Goal: Ask a question

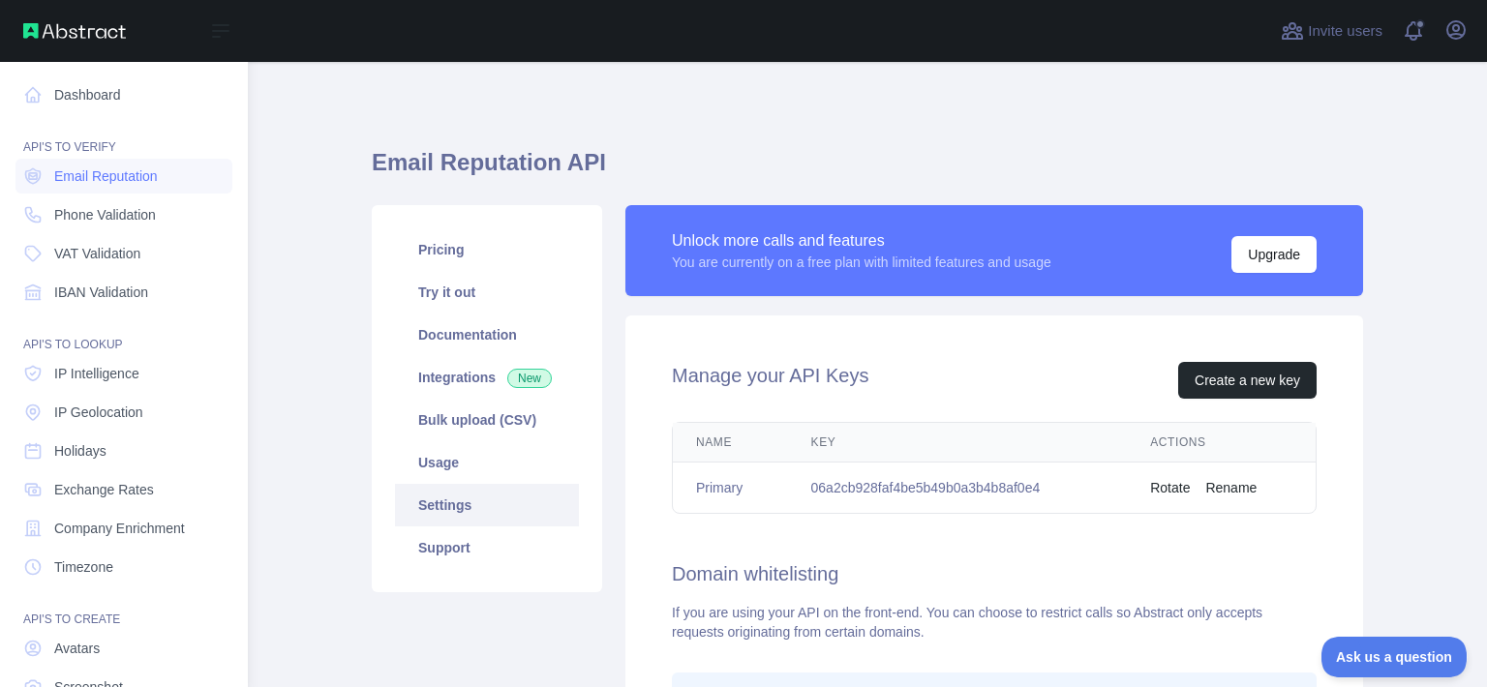
click at [75, 104] on link "Dashboard" at bounding box center [123, 94] width 217 height 35
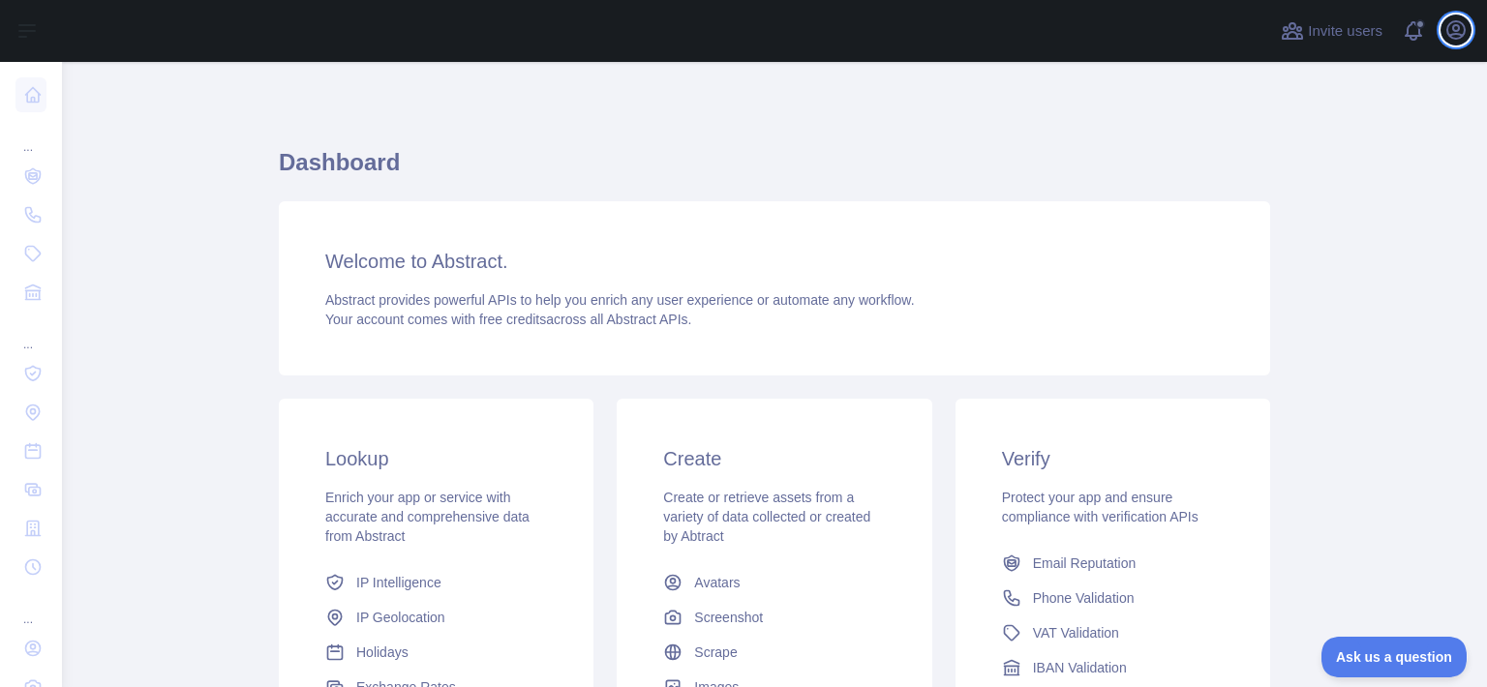
click at [1453, 30] on icon "button" at bounding box center [1455, 29] width 17 height 17
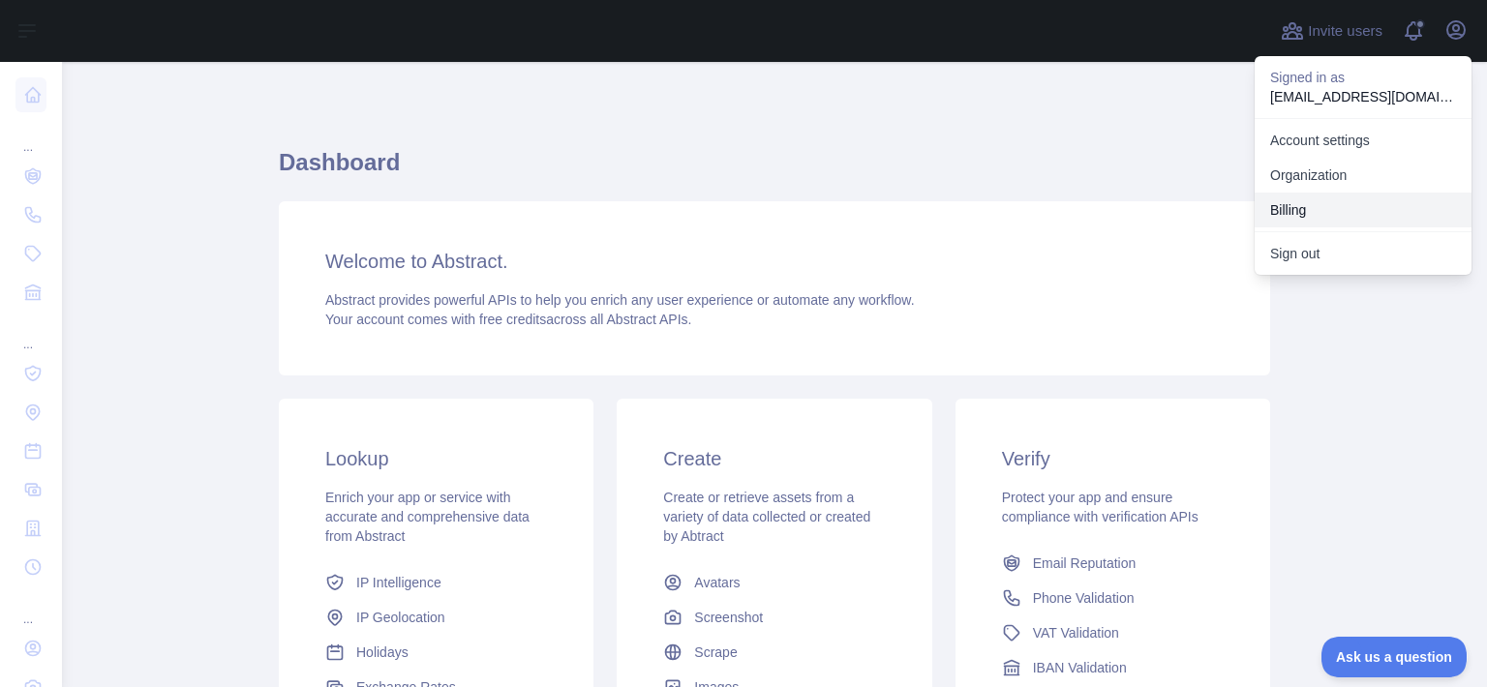
click at [1286, 203] on button "Billing" at bounding box center [1362, 210] width 217 height 35
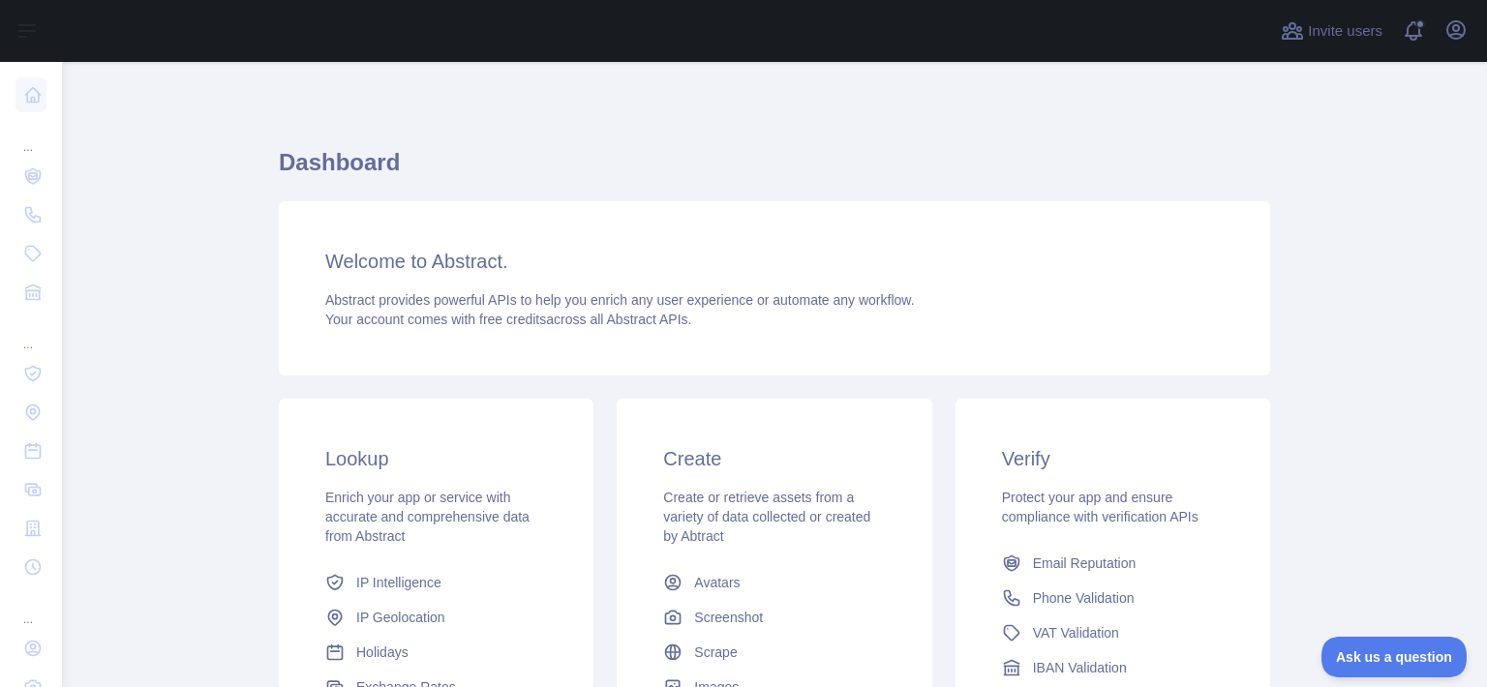
click at [1388, 646] on button "Ask us a question" at bounding box center [1393, 657] width 145 height 41
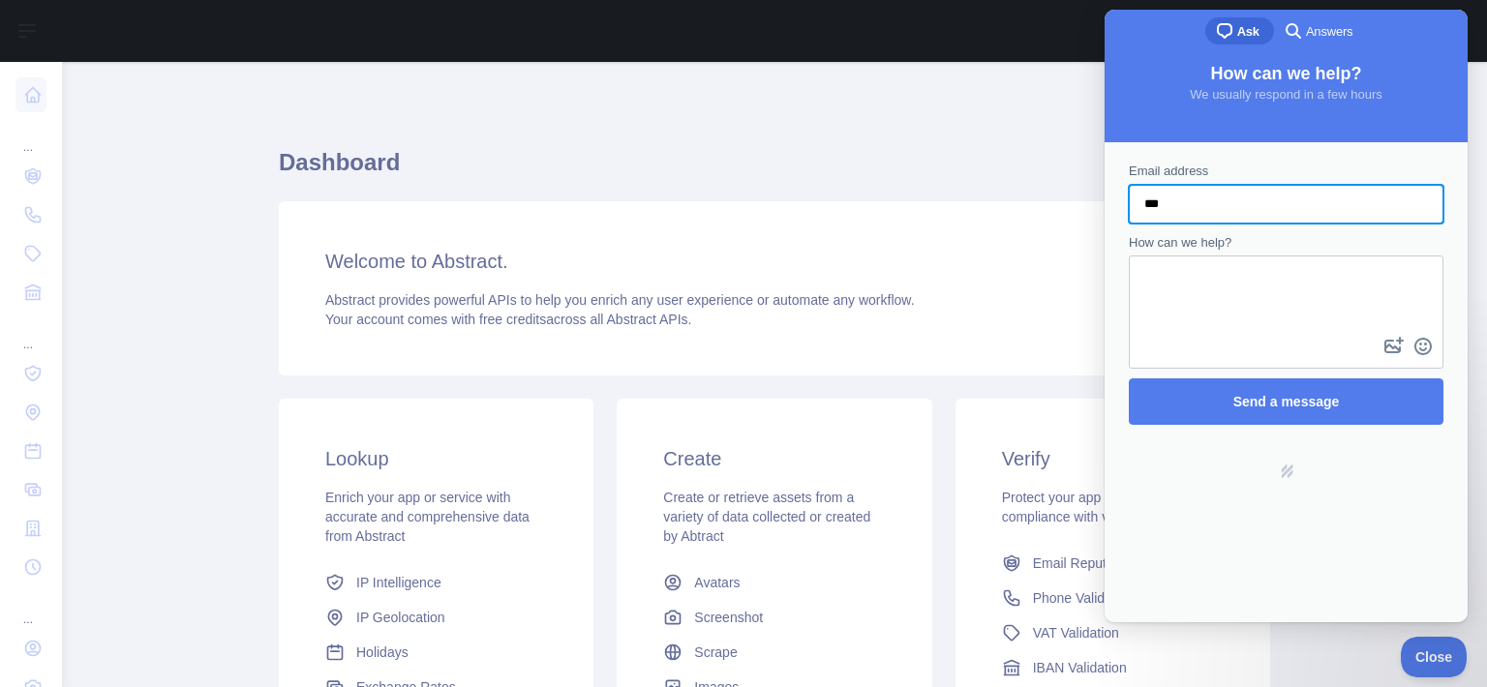
type input "**********"
click at [1175, 285] on textarea "How can we help?" at bounding box center [1285, 294] width 311 height 75
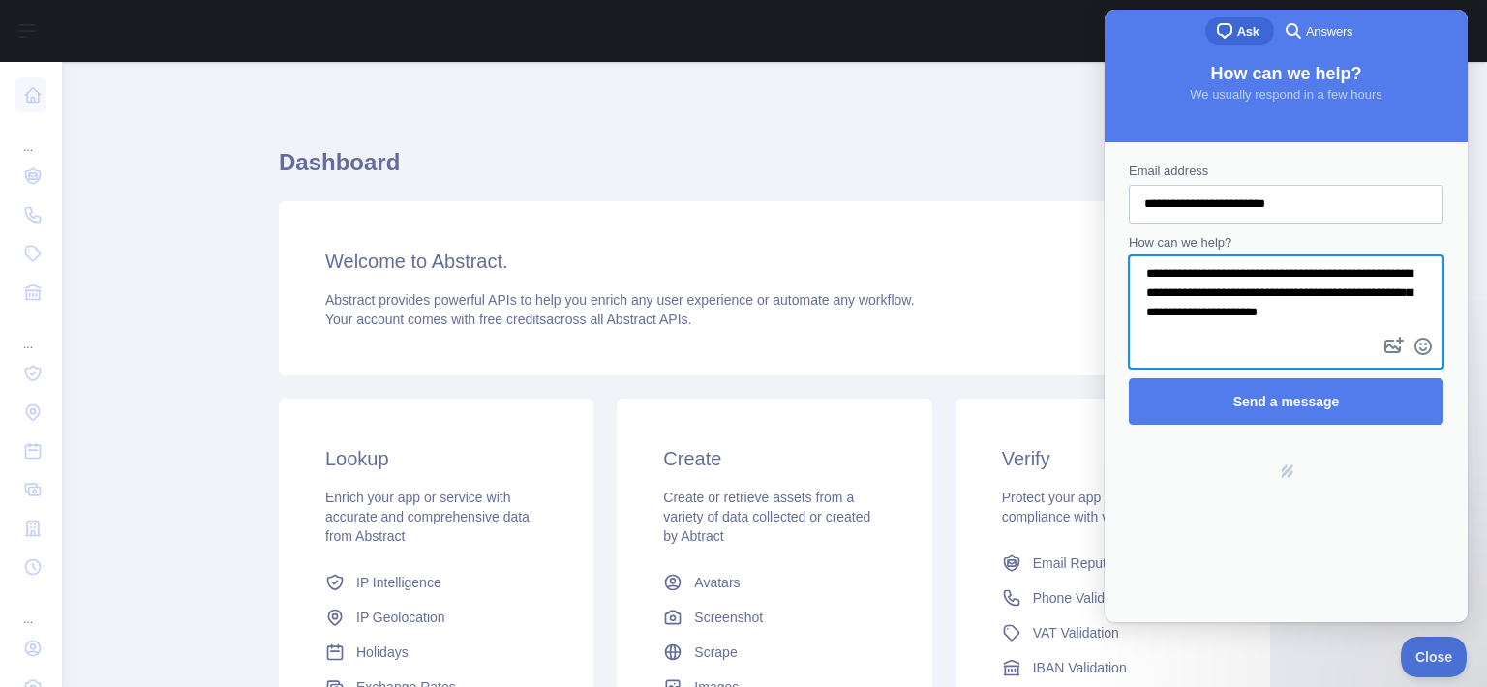
scroll to position [12, 0]
type textarea "**********"
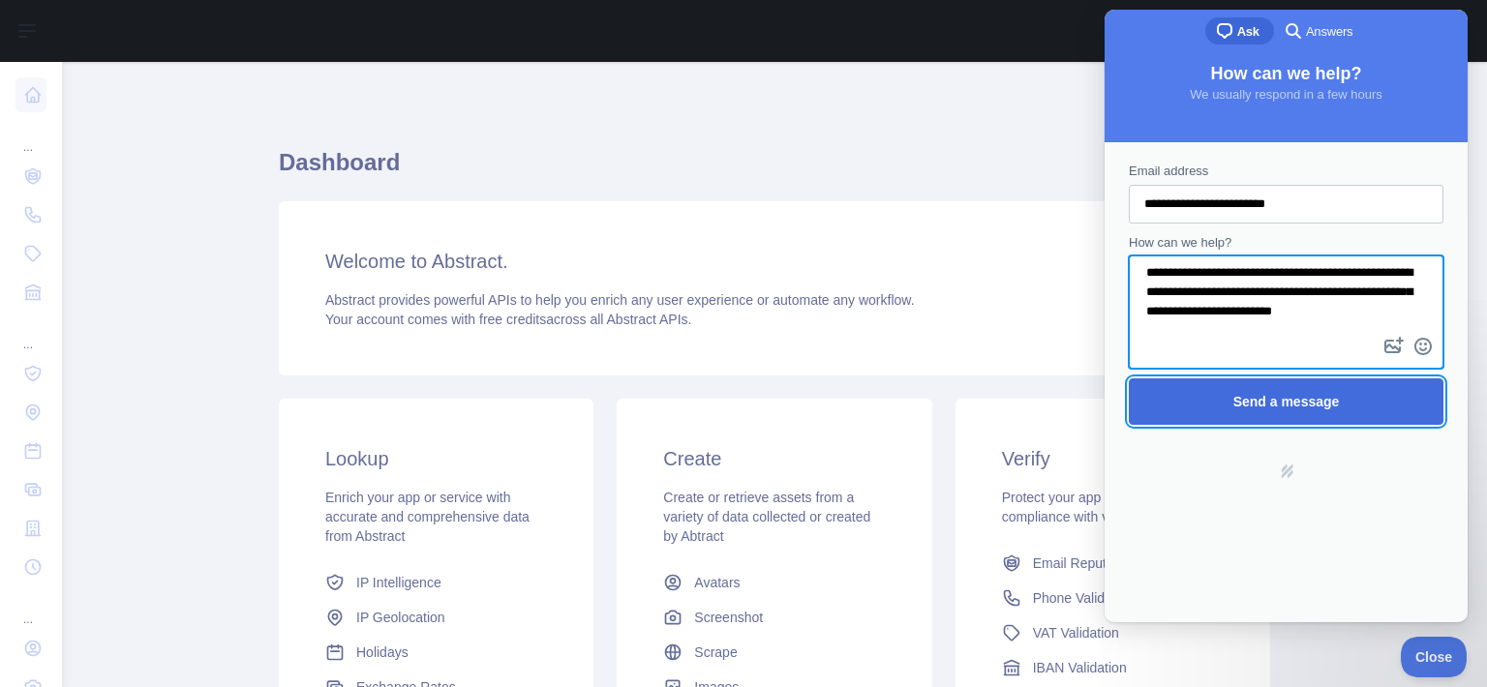
click at [1332, 390] on span "Send a message" at bounding box center [1286, 401] width 272 height 45
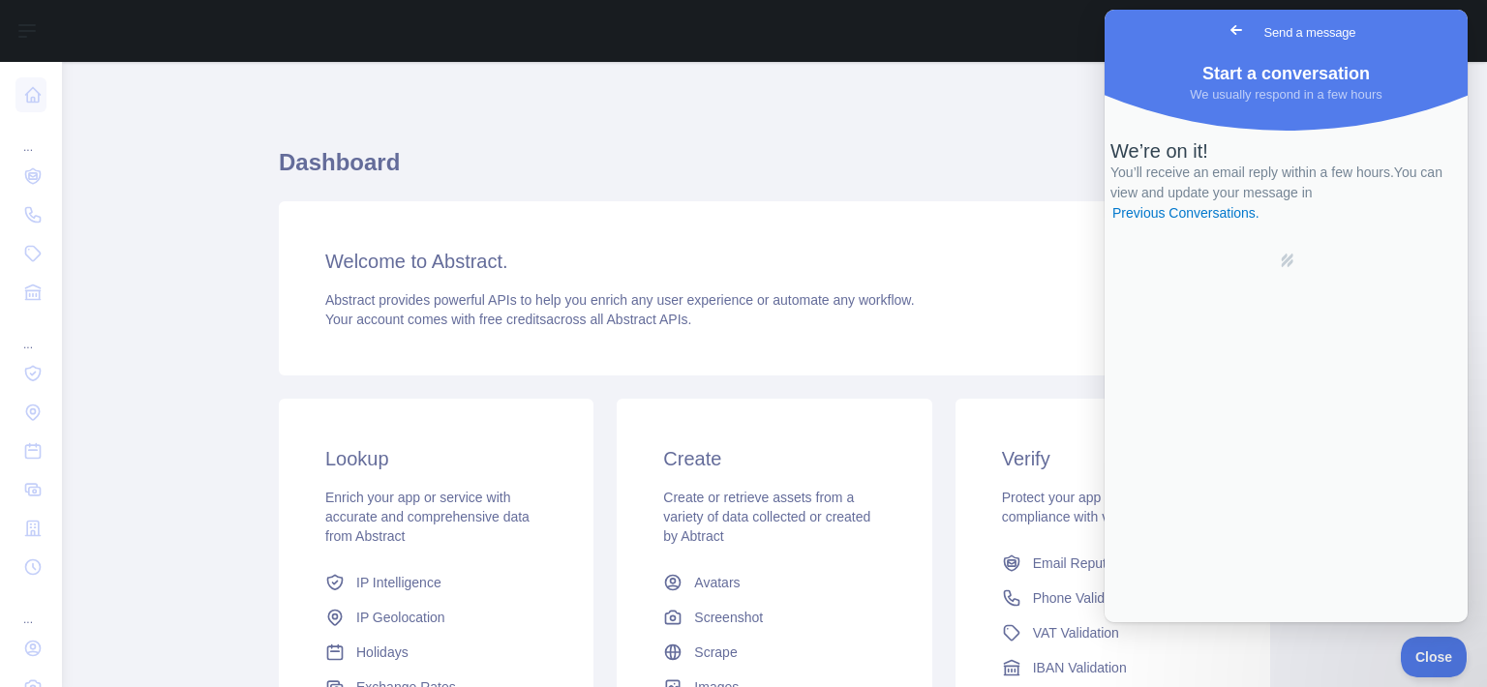
click at [1224, 32] on span "Go back" at bounding box center [1235, 29] width 23 height 23
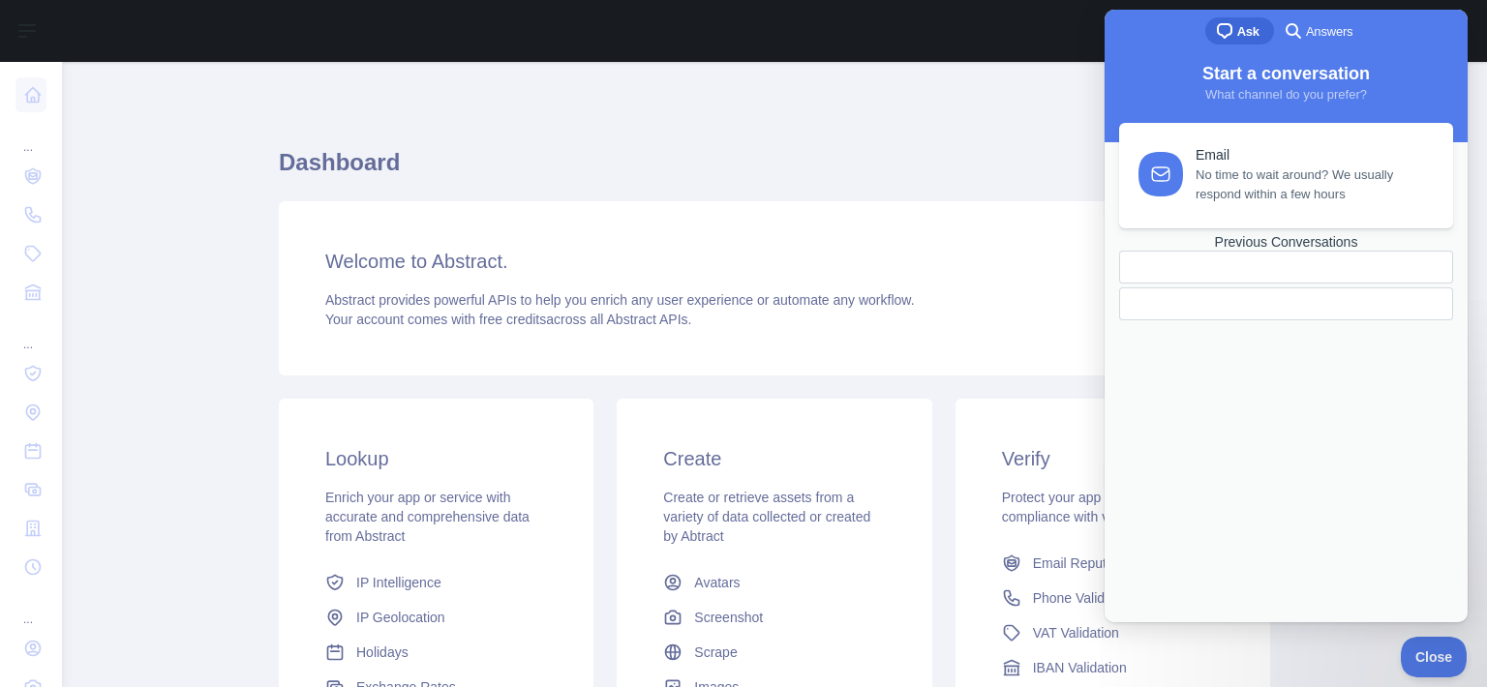
click at [910, 144] on div "Dashboard Welcome to Abstract. Abstract provides powerful APIs to help you enri…" at bounding box center [774, 477] width 991 height 739
click at [728, 139] on div "Dashboard Welcome to Abstract. Abstract provides powerful APIs to help you enri…" at bounding box center [774, 477] width 991 height 739
click at [1409, 650] on span "Close" at bounding box center [1433, 657] width 66 height 14
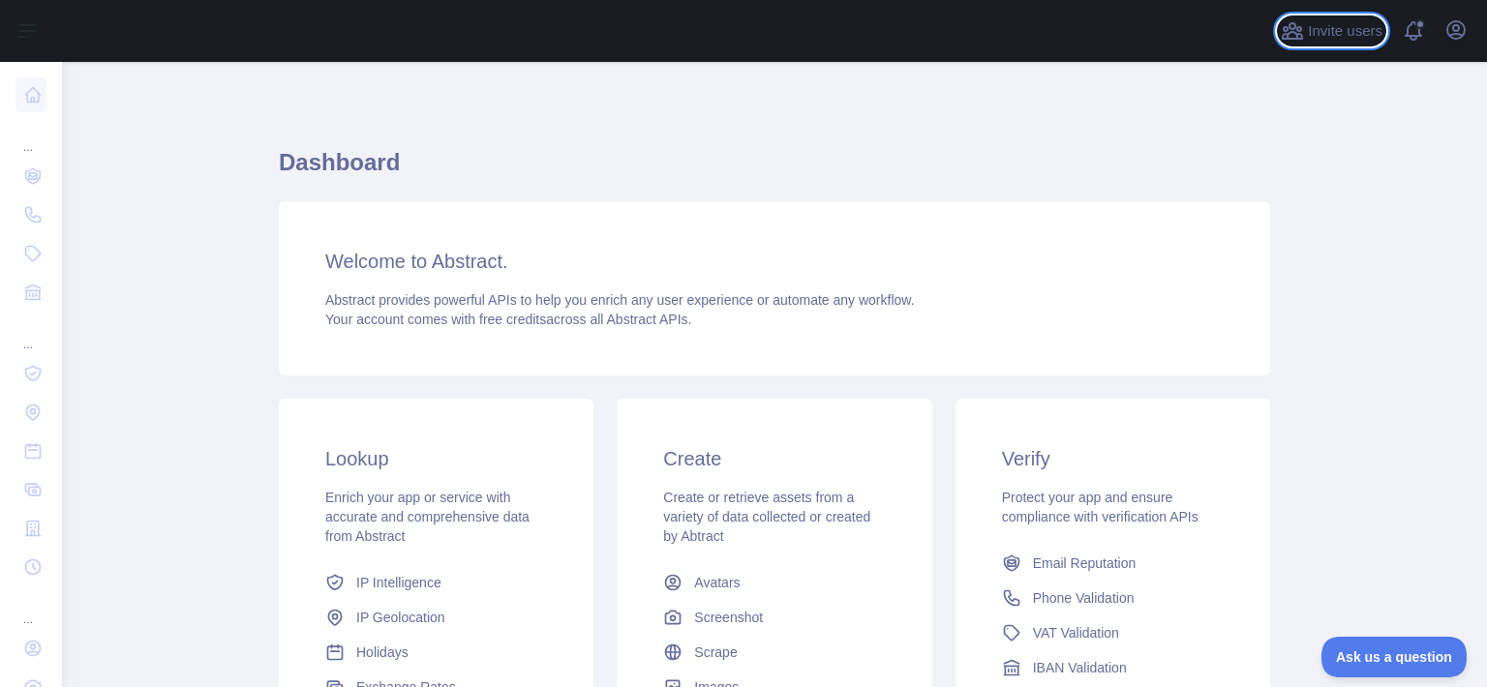
click at [1348, 40] on span "Invite users" at bounding box center [1344, 31] width 75 height 22
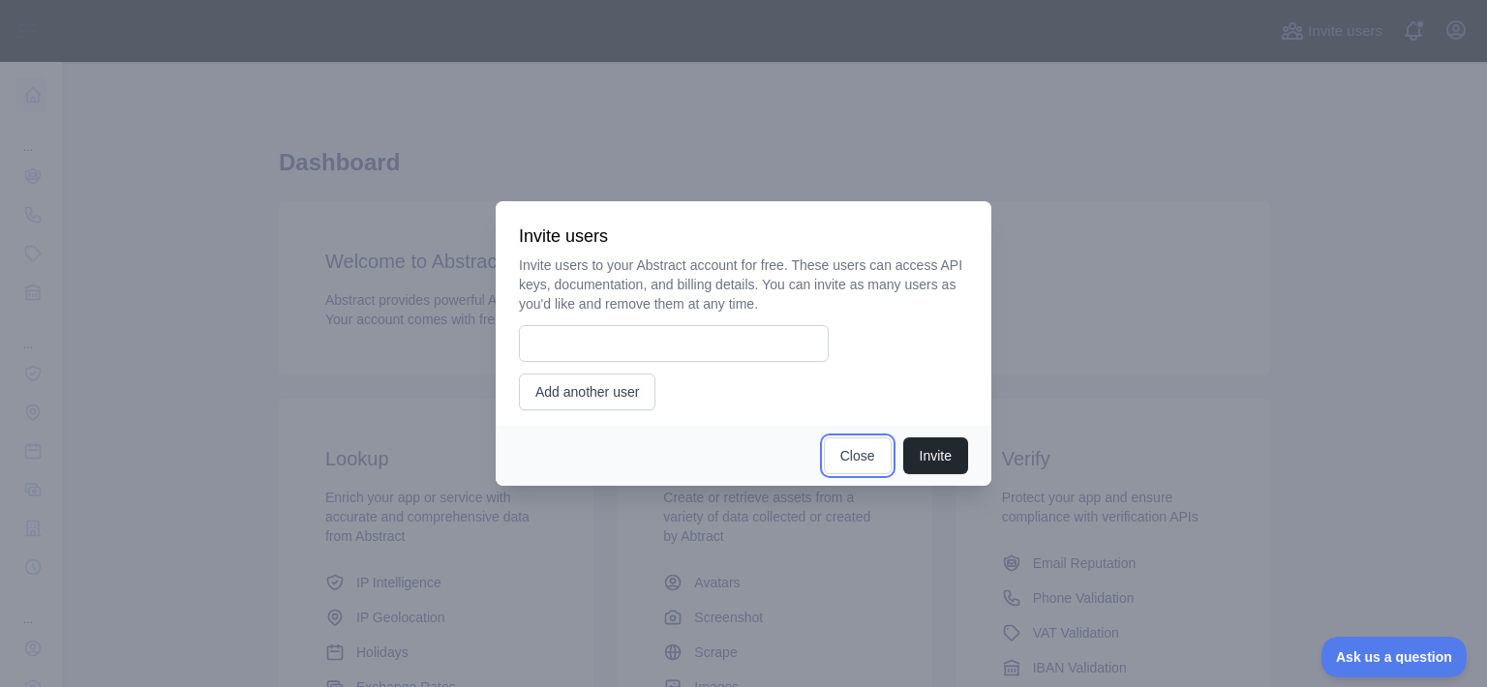
click at [848, 451] on button "Close" at bounding box center [858, 455] width 68 height 37
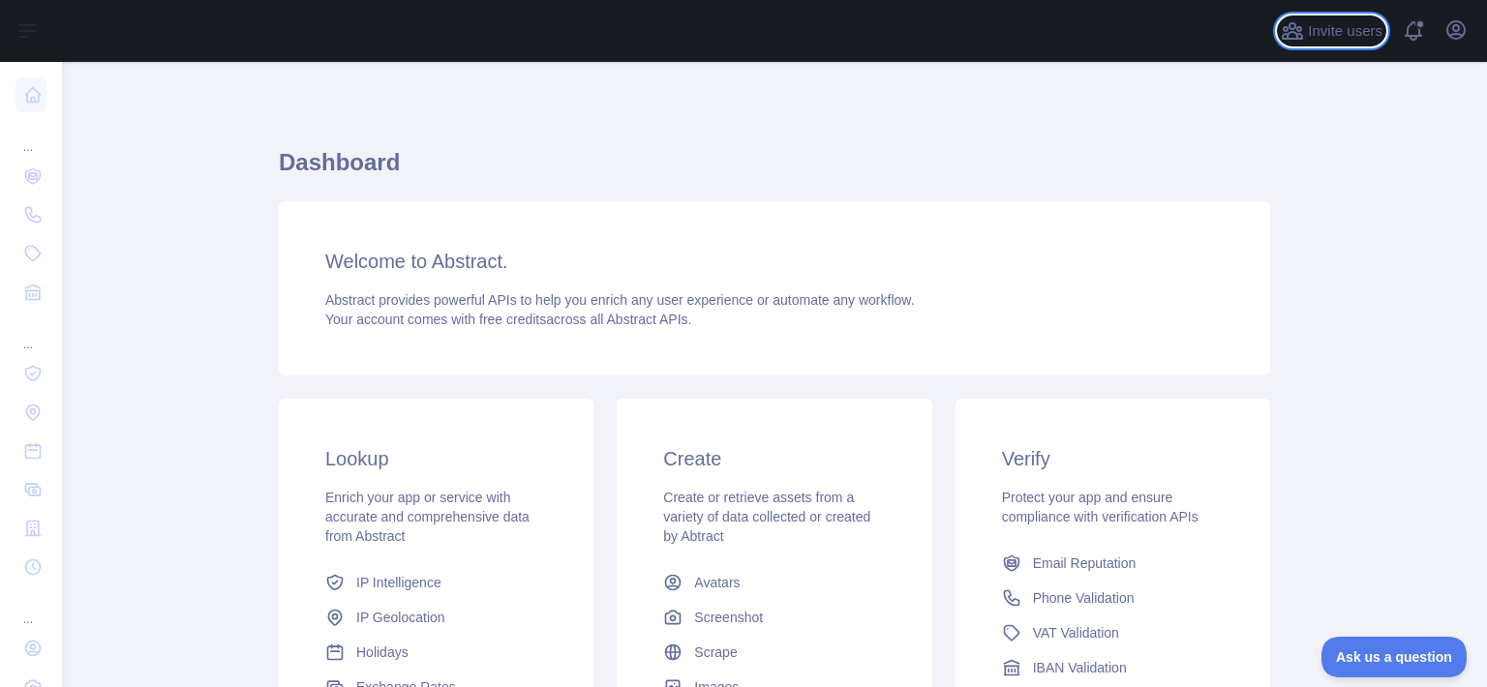
click at [1308, 40] on span "Invite users" at bounding box center [1344, 31] width 75 height 22
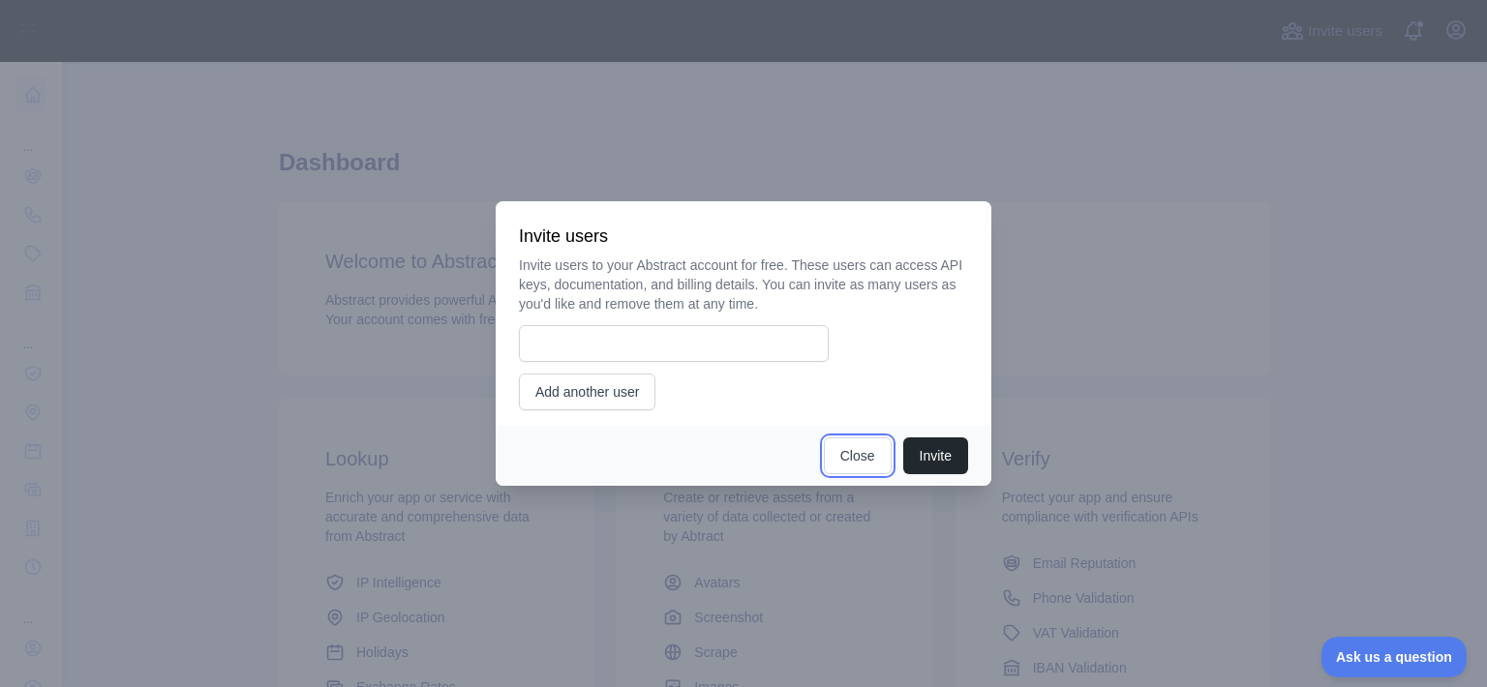
click at [858, 458] on button "Close" at bounding box center [858, 455] width 68 height 37
